Goal: Task Accomplishment & Management: Manage account settings

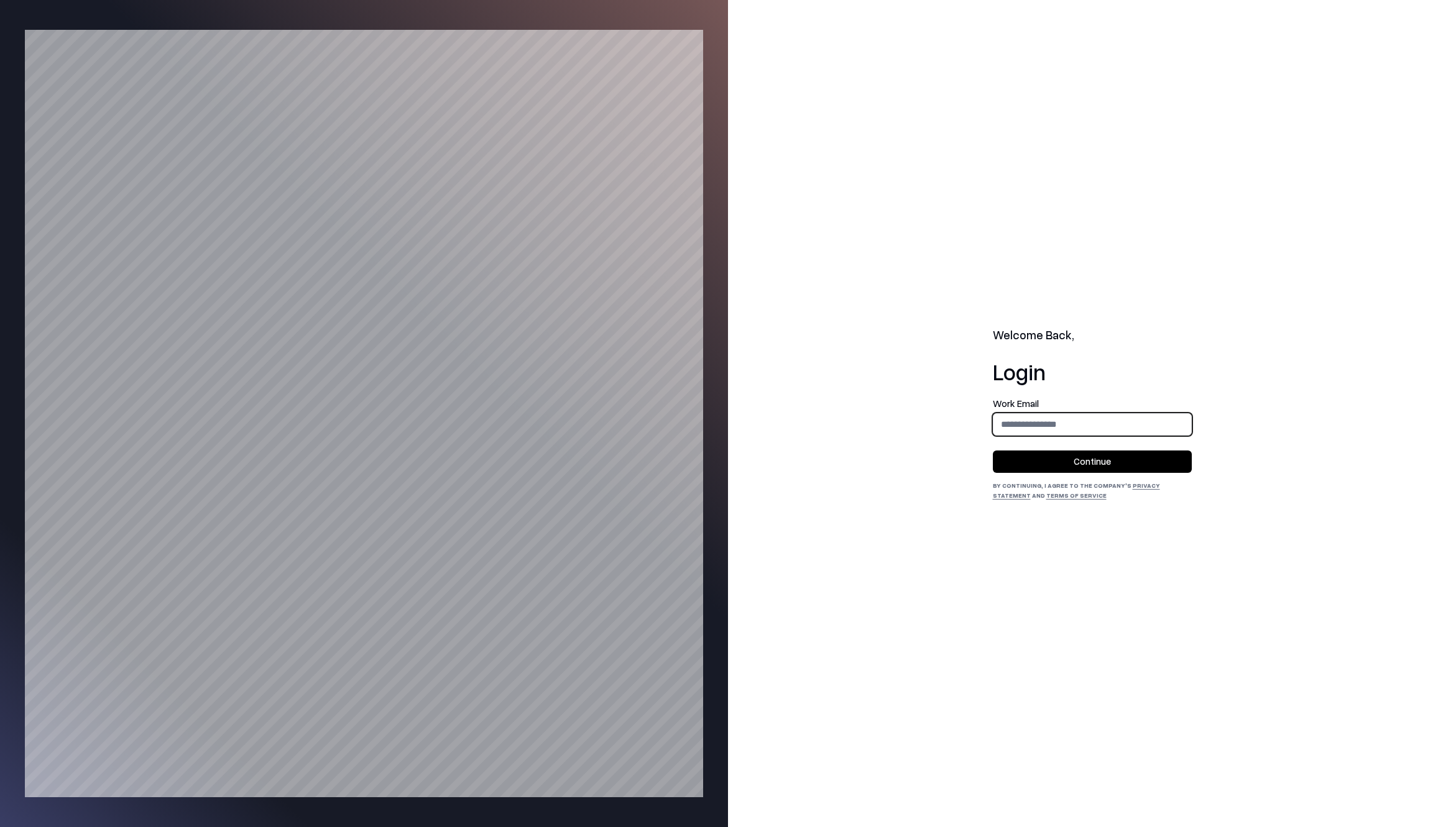
click at [1036, 419] on input "email" at bounding box center [1092, 424] width 197 height 23
type input "**********"
click at [1063, 462] on button "Continue" at bounding box center [1092, 462] width 199 height 23
